Goal: Navigation & Orientation: Find specific page/section

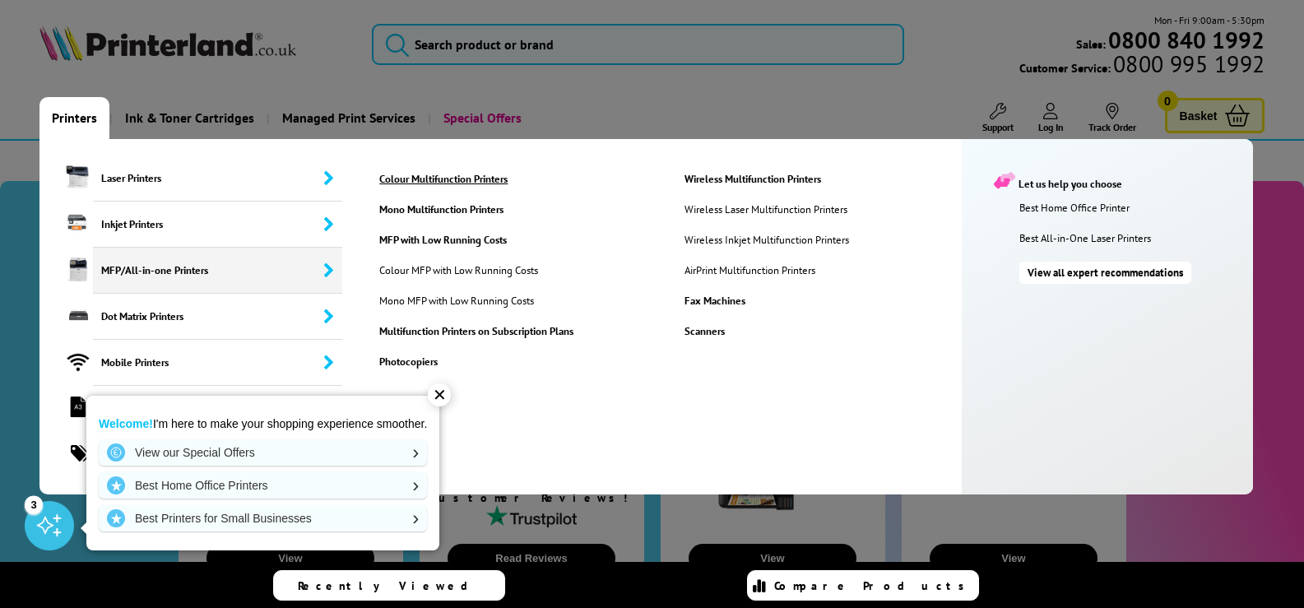
click at [432, 179] on link "Colour Multifunction Printers" at bounding box center [519, 179] width 304 height 14
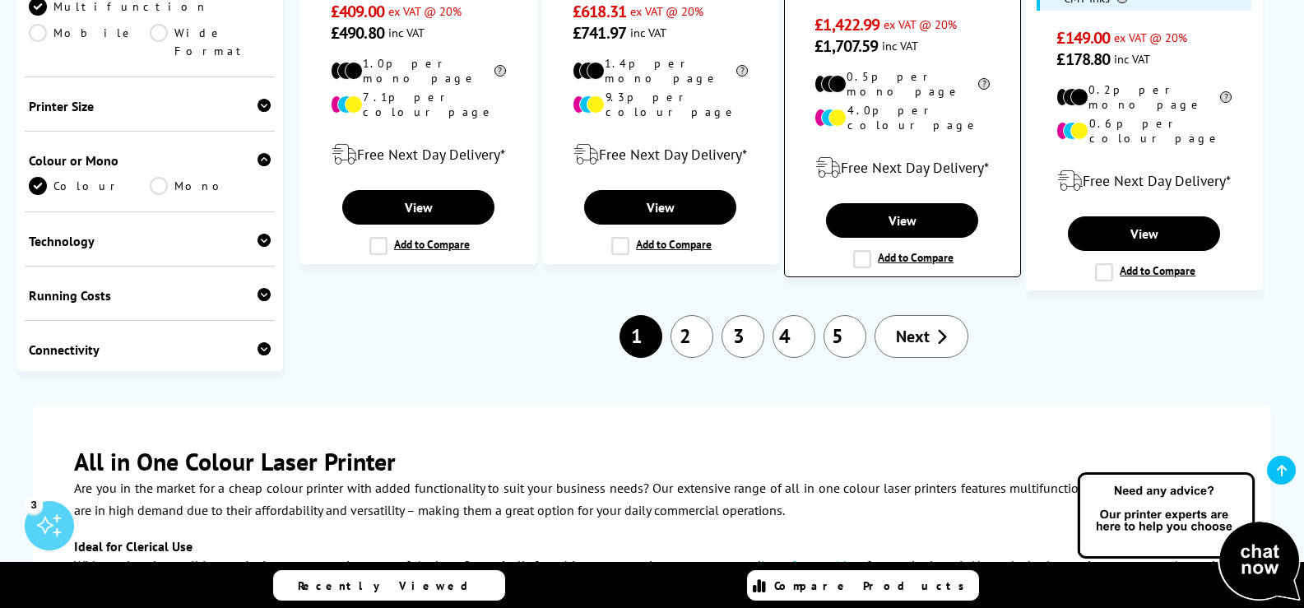
scroll to position [2387, 0]
